Goal: Check status: Check status

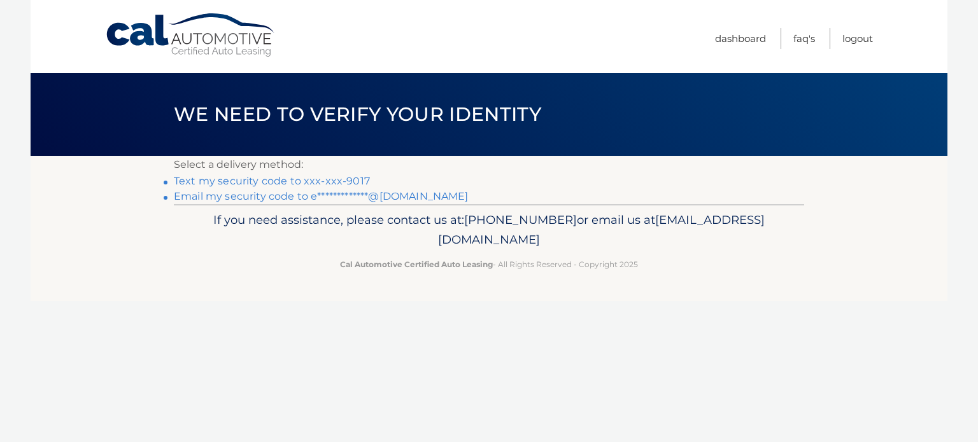
click at [340, 178] on link "Text my security code to xxx-xxx-9017" at bounding box center [272, 181] width 196 height 12
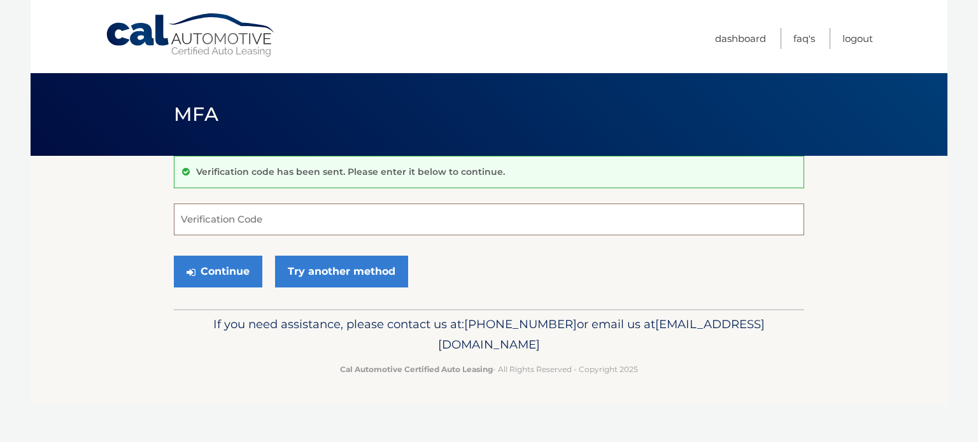
click at [256, 232] on input "Verification Code" at bounding box center [489, 220] width 630 height 32
type input "446948"
click at [228, 264] on button "Continue" at bounding box center [218, 272] width 88 height 32
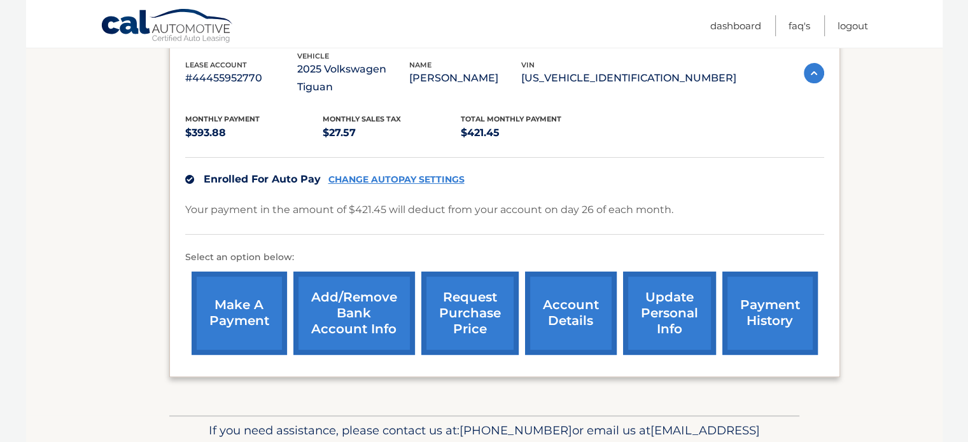
scroll to position [229, 0]
click at [772, 295] on link "payment history" at bounding box center [769, 313] width 95 height 83
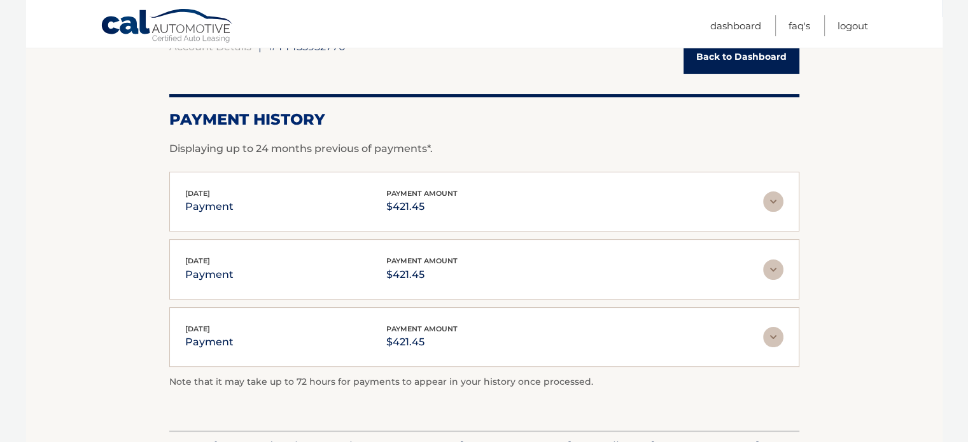
scroll to position [160, 0]
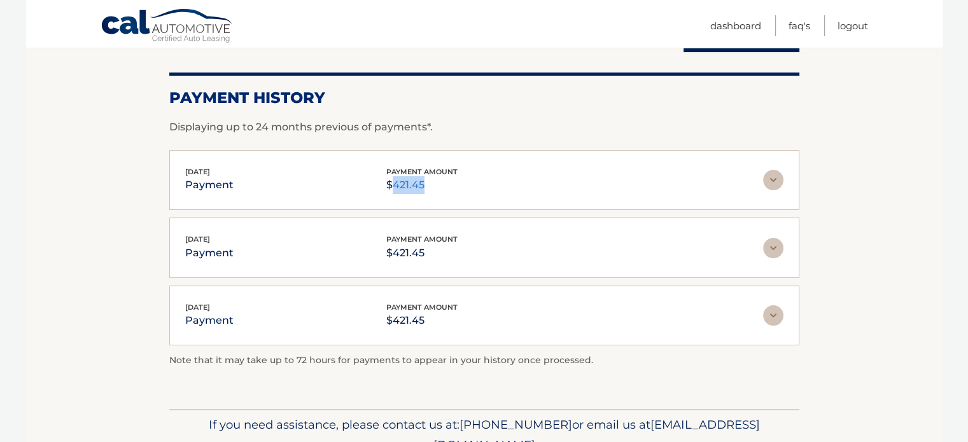
drag, startPoint x: 421, startPoint y: 190, endPoint x: 389, endPoint y: 192, distance: 32.5
click at [389, 192] on p "$421.45" at bounding box center [421, 185] width 71 height 18
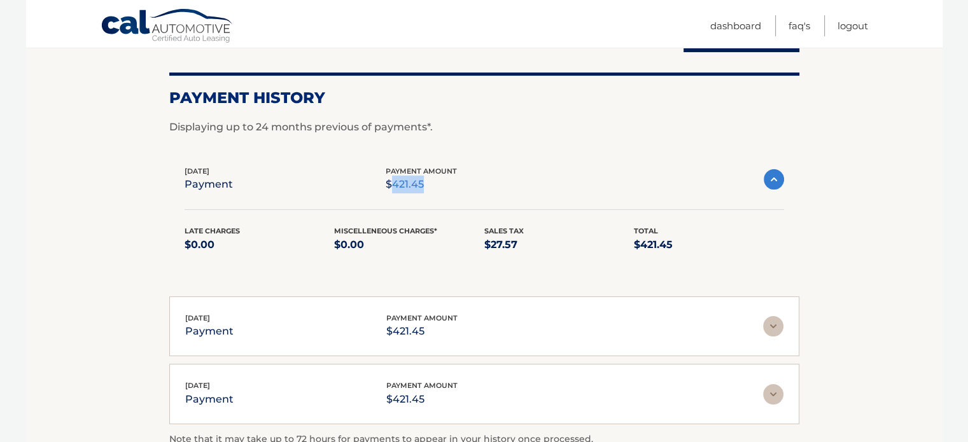
copy p "421.45"
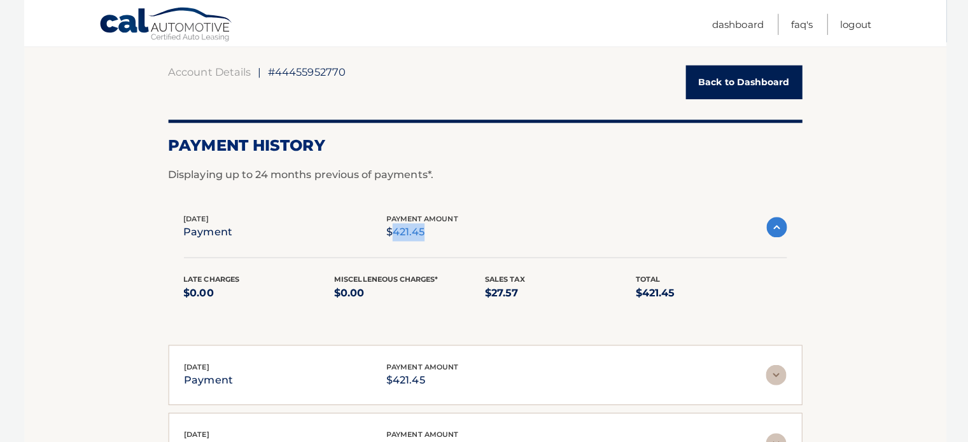
scroll to position [112, 0]
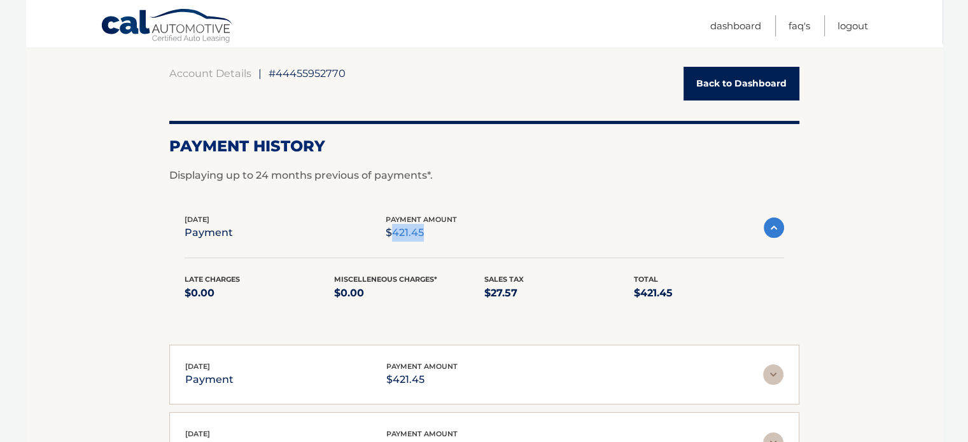
click at [724, 89] on link "Back to Dashboard" at bounding box center [742, 84] width 116 height 34
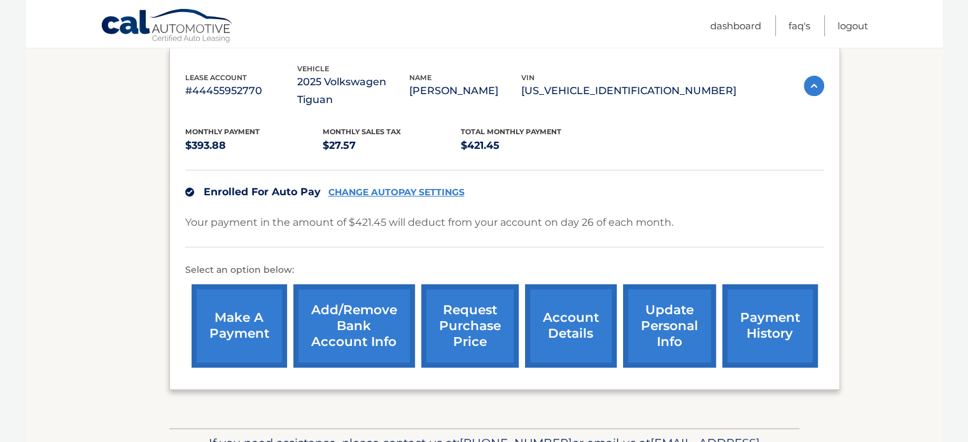
scroll to position [233, 0]
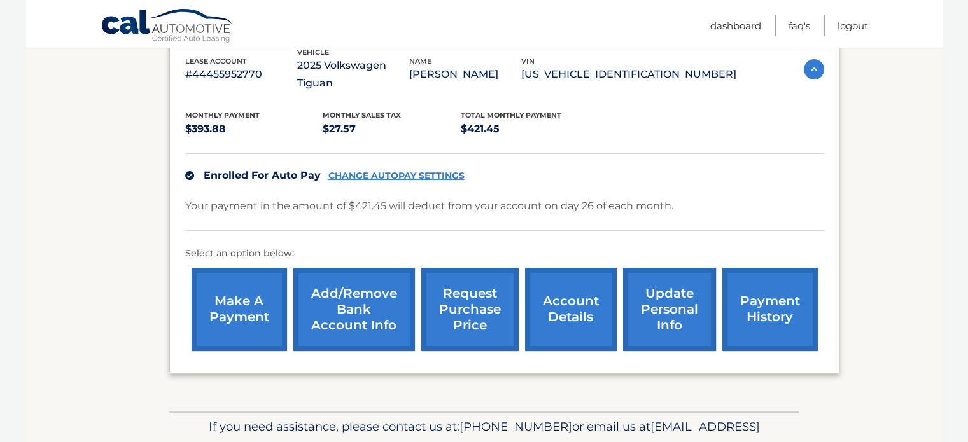
click at [126, 139] on section "my vehicles Add a new lease lease account #44455952770 vehicle 2025 Volkswagen …" at bounding box center [484, 167] width 917 height 489
